Goal: Find specific page/section: Find specific page/section

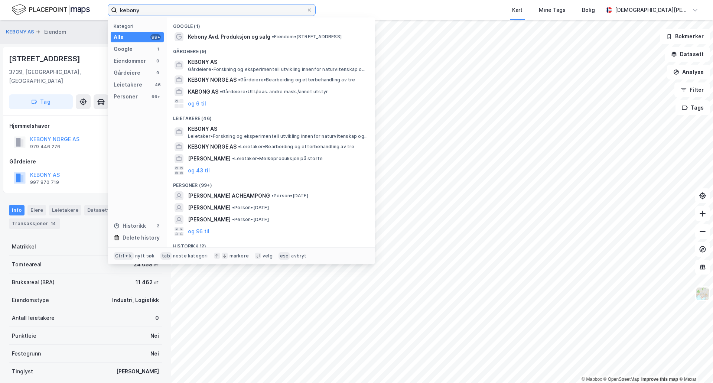
click at [162, 13] on input "kebony" at bounding box center [211, 9] width 189 height 11
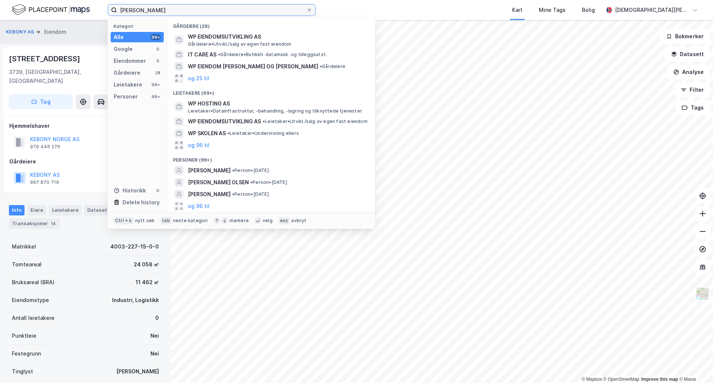
type input "[PERSON_NAME]"
click at [311, 10] on icon at bounding box center [309, 10] width 4 height 4
click at [306, 10] on input "[PERSON_NAME]" at bounding box center [211, 9] width 189 height 11
